Goal: Information Seeking & Learning: Learn about a topic

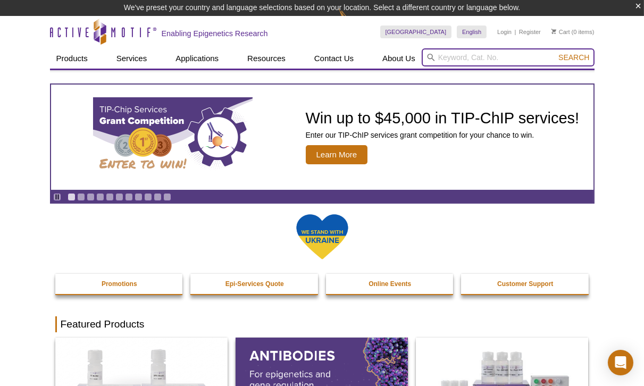
click at [439, 59] on input "search" at bounding box center [508, 57] width 173 height 18
type input "MNase"
click at [555, 53] on button "Search" at bounding box center [573, 58] width 37 height 10
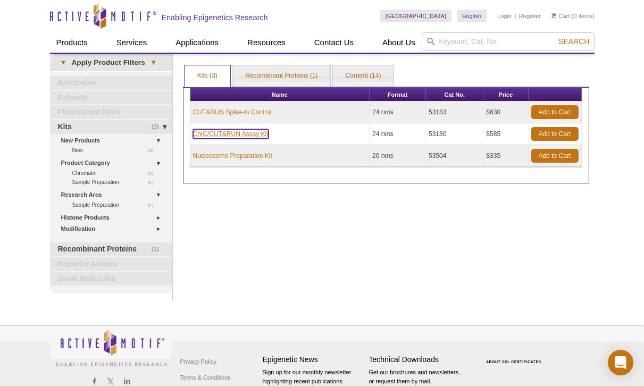
click at [260, 135] on link "ChIC/CUT&RUN Assay Kit" at bounding box center [231, 134] width 76 height 10
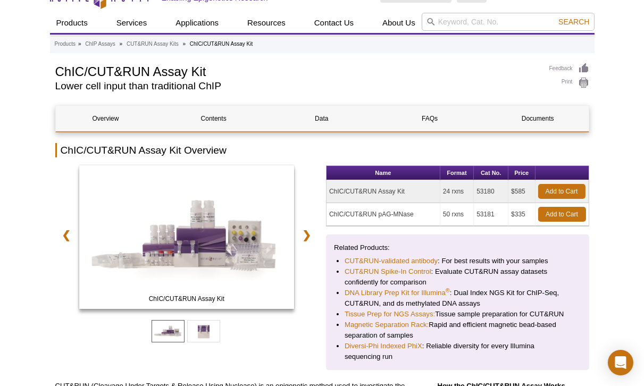
scroll to position [46, 0]
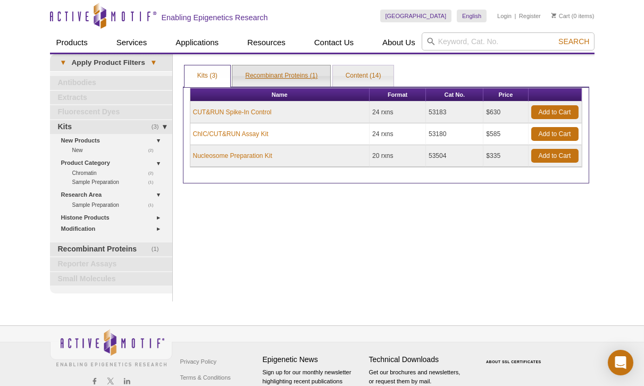
click at [287, 77] on link "Recombinant Proteins (1)" at bounding box center [281, 75] width 98 height 21
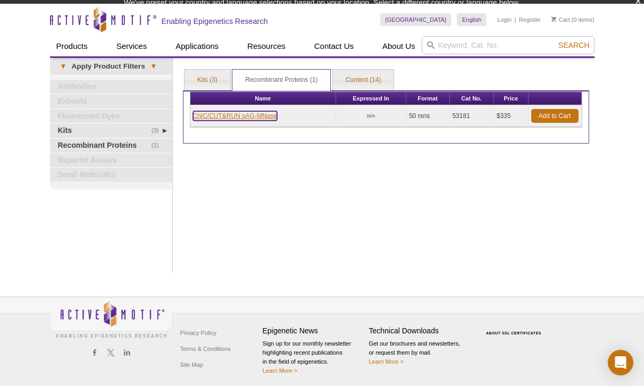
click at [267, 112] on link "ChIC/CUT&RUN pAG-MNase" at bounding box center [235, 116] width 85 height 10
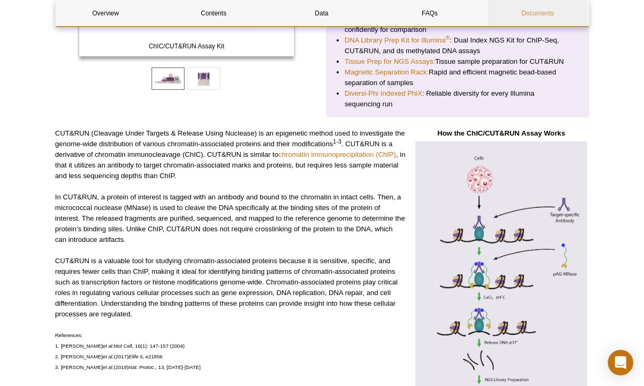
scroll to position [251, 0]
